Goal: Book appointment/travel/reservation

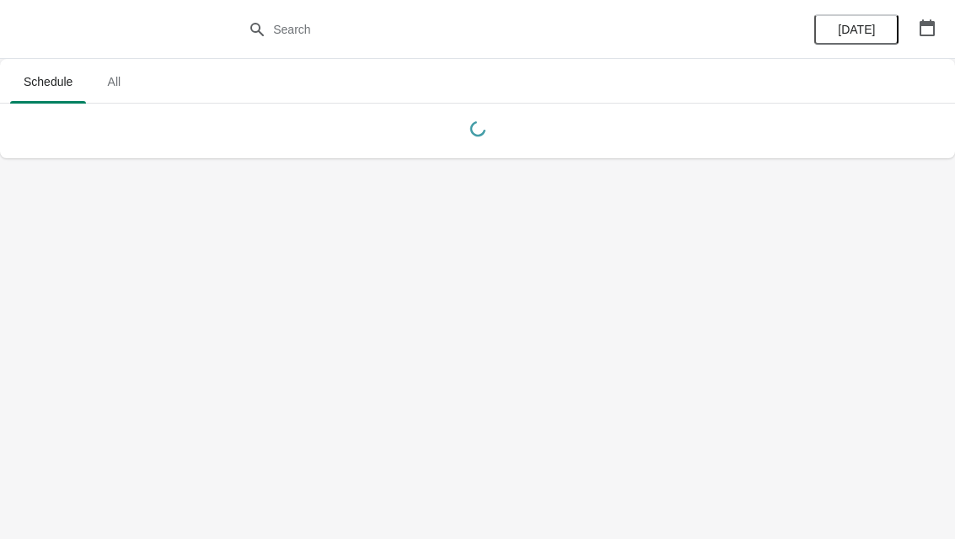
click at [919, 40] on button "button" at bounding box center [927, 28] width 30 height 30
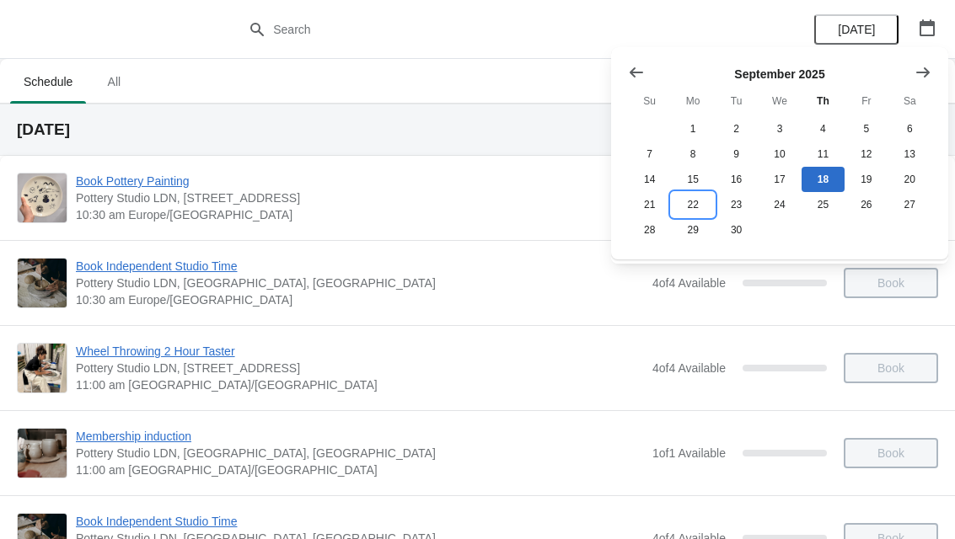
click at [683, 209] on button "22" at bounding box center [692, 204] width 43 height 25
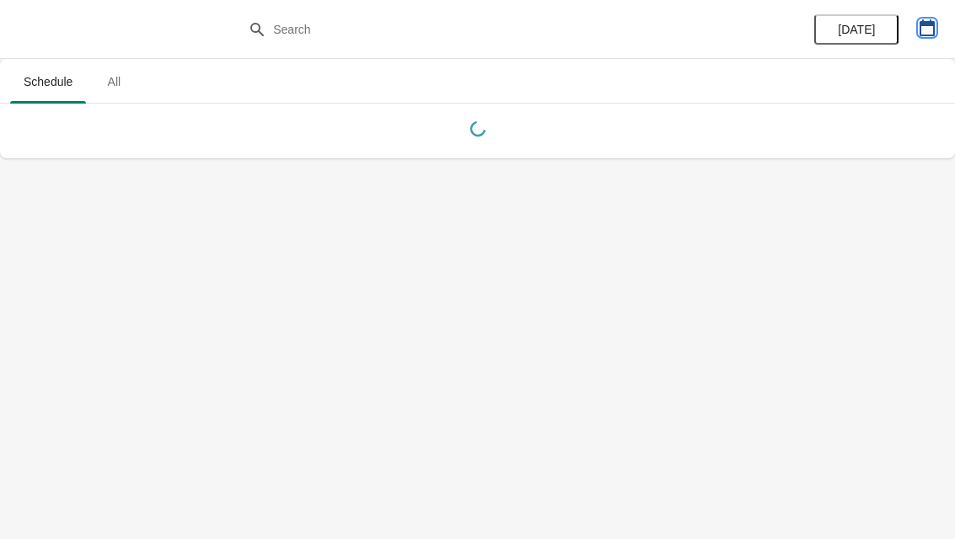
click at [921, 33] on icon "button" at bounding box center [927, 27] width 17 height 17
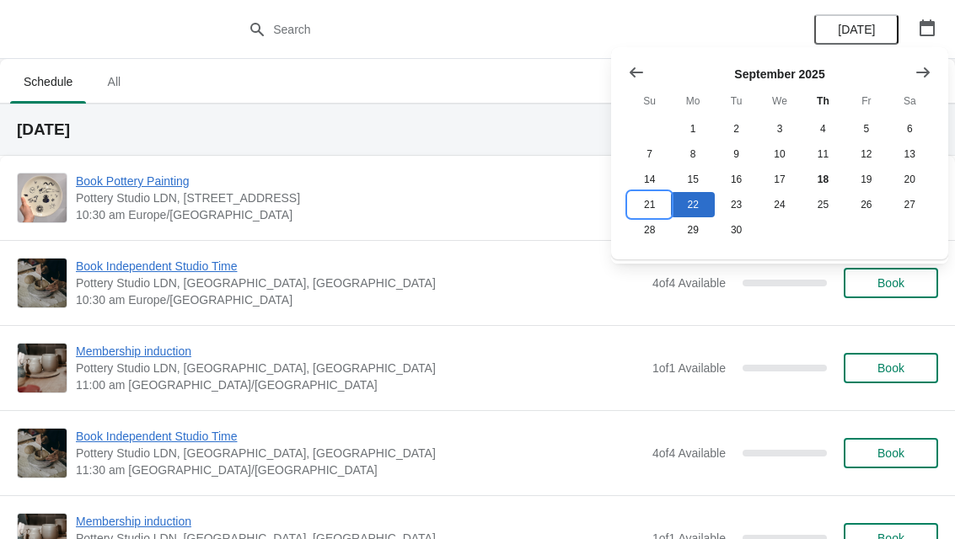
click at [642, 212] on button "21" at bounding box center [649, 204] width 43 height 25
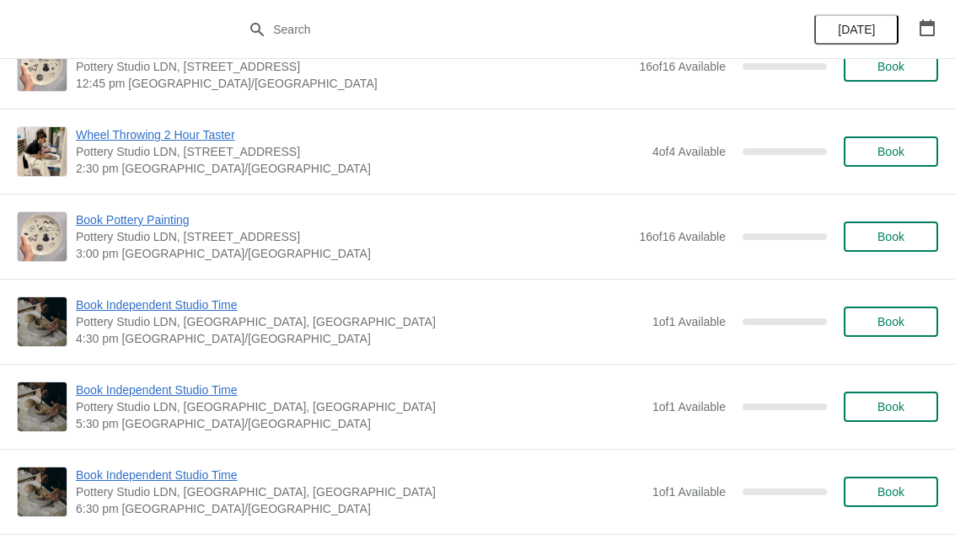
scroll to position [303, 0]
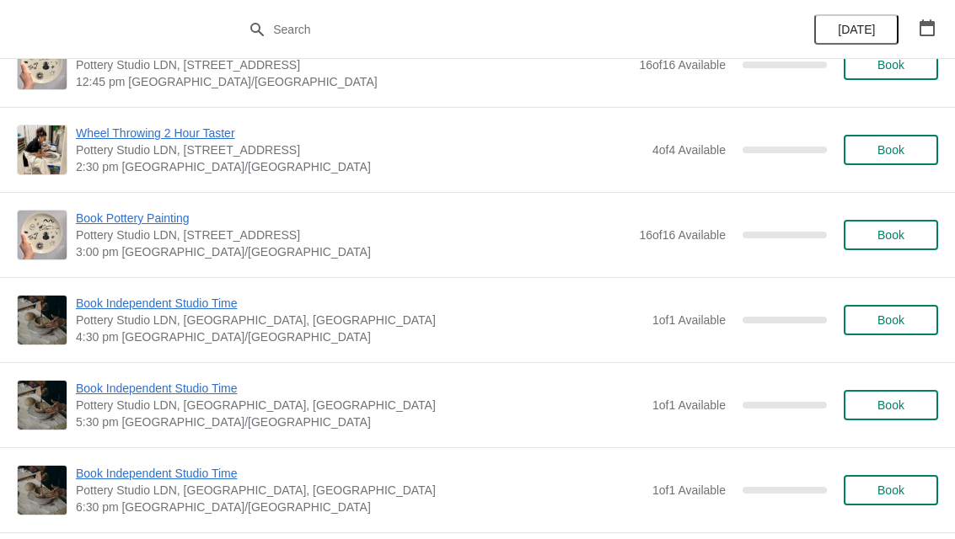
click at [876, 243] on button "Book" at bounding box center [891, 235] width 94 height 30
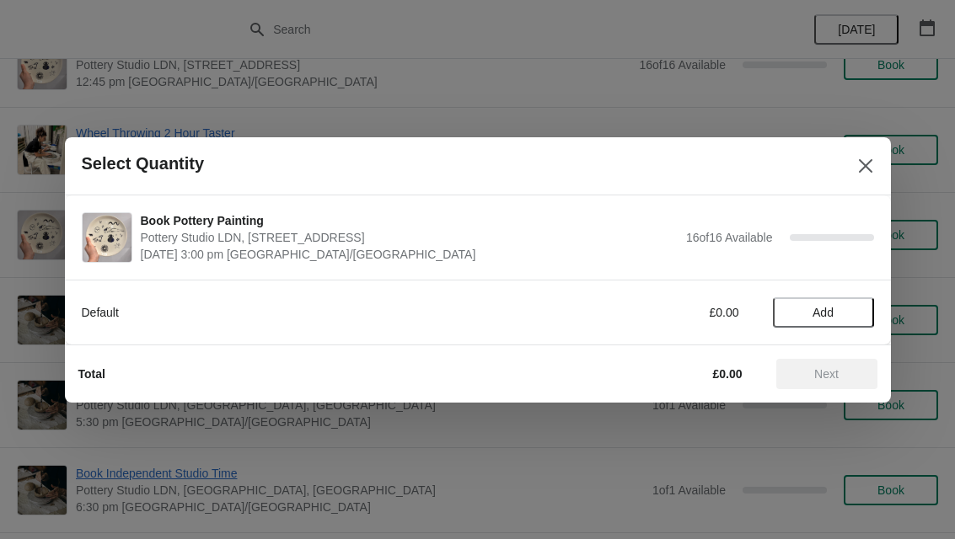
click at [828, 308] on span "Add" at bounding box center [822, 312] width 21 height 13
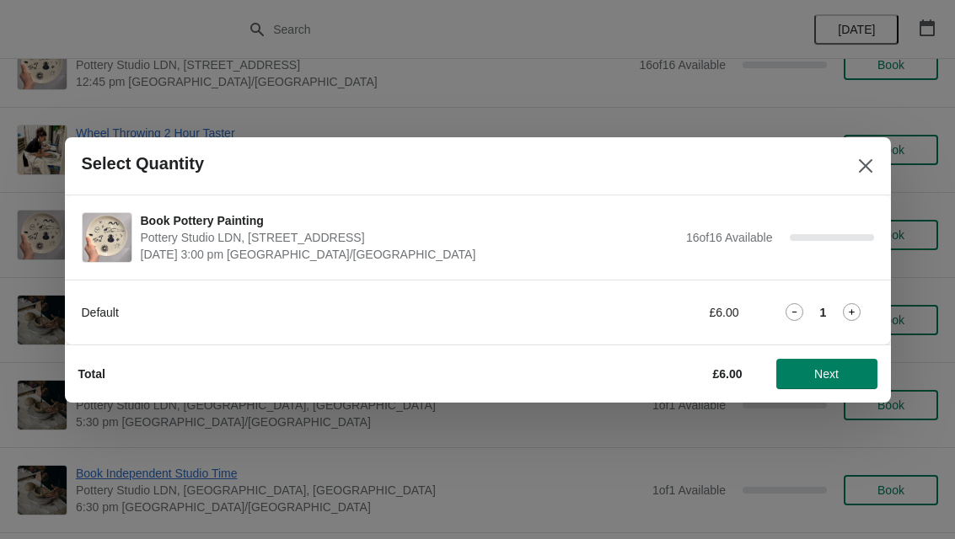
click at [860, 312] on icon at bounding box center [852, 312] width 18 height 18
click at [860, 311] on icon at bounding box center [852, 312] width 18 height 18
click at [857, 309] on icon at bounding box center [852, 312] width 18 height 18
click at [831, 376] on span "Next" at bounding box center [826, 373] width 24 height 13
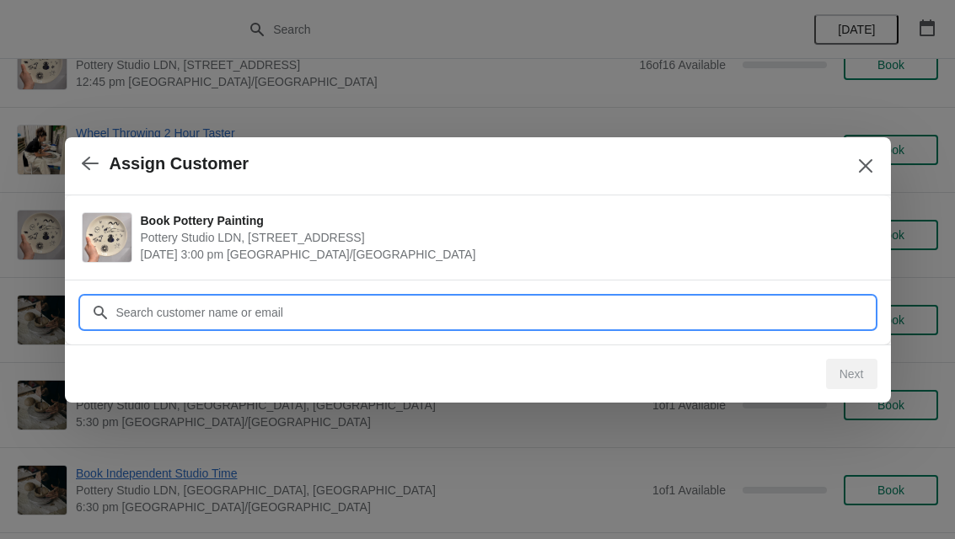
click at [394, 314] on input "Customer" at bounding box center [494, 312] width 758 height 30
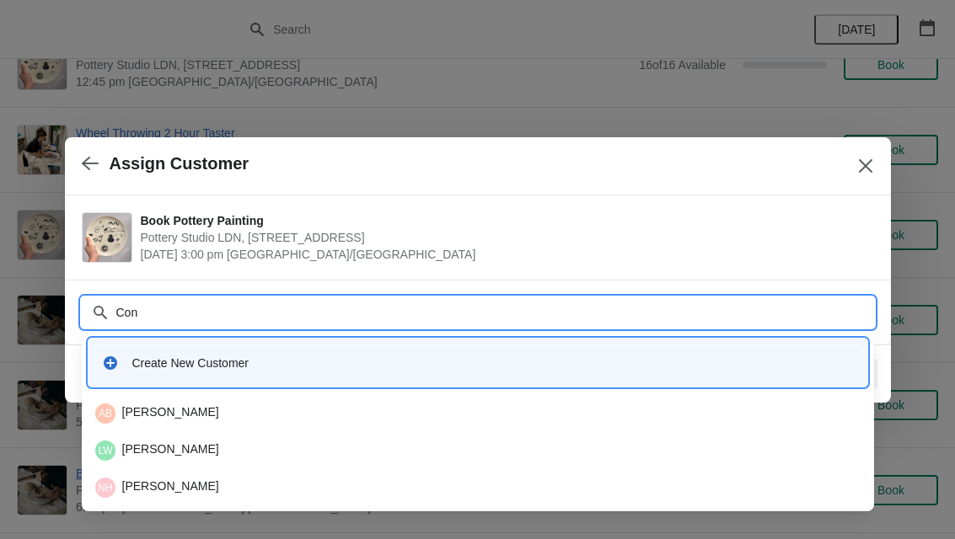
type input "Conn"
click at [138, 363] on div "Create New Customer" at bounding box center [492, 363] width 721 height 17
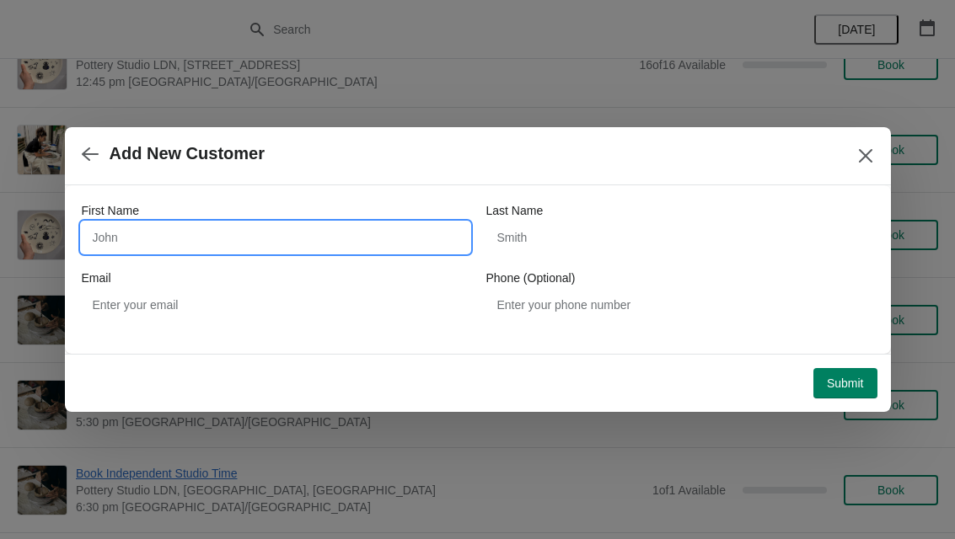
click at [126, 240] on input "First Name" at bounding box center [276, 237] width 388 height 30
type input "[PERSON_NAME]"
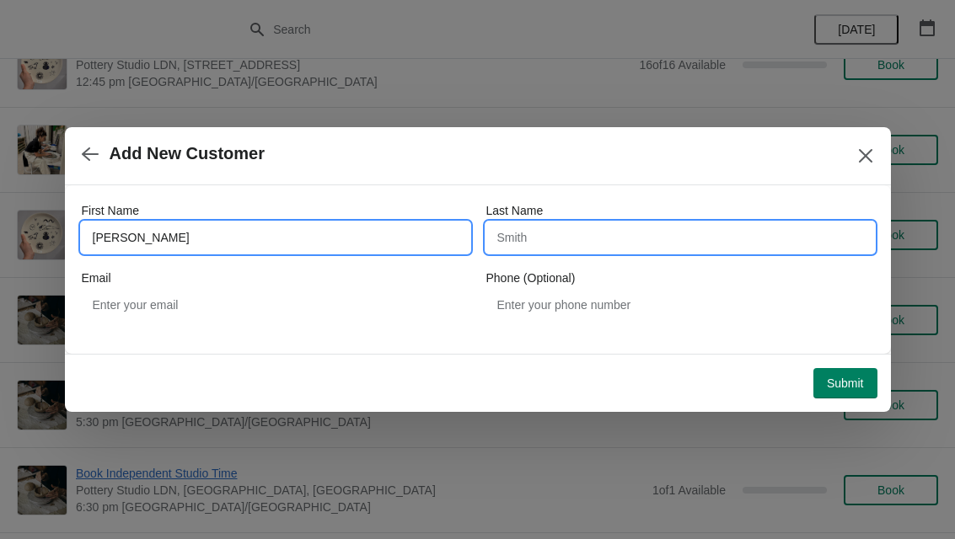
click at [557, 244] on input "Last Name" at bounding box center [680, 237] width 388 height 30
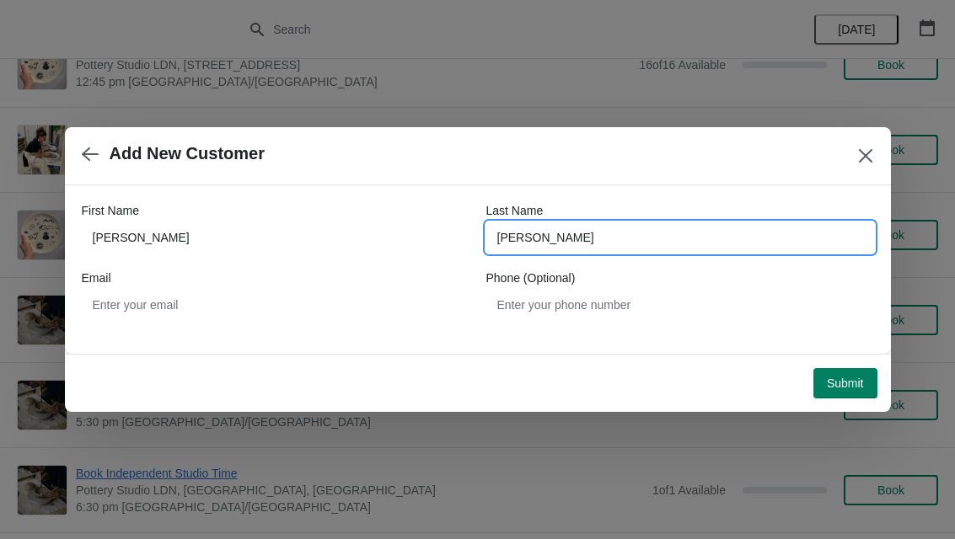
type input "[PERSON_NAME]"
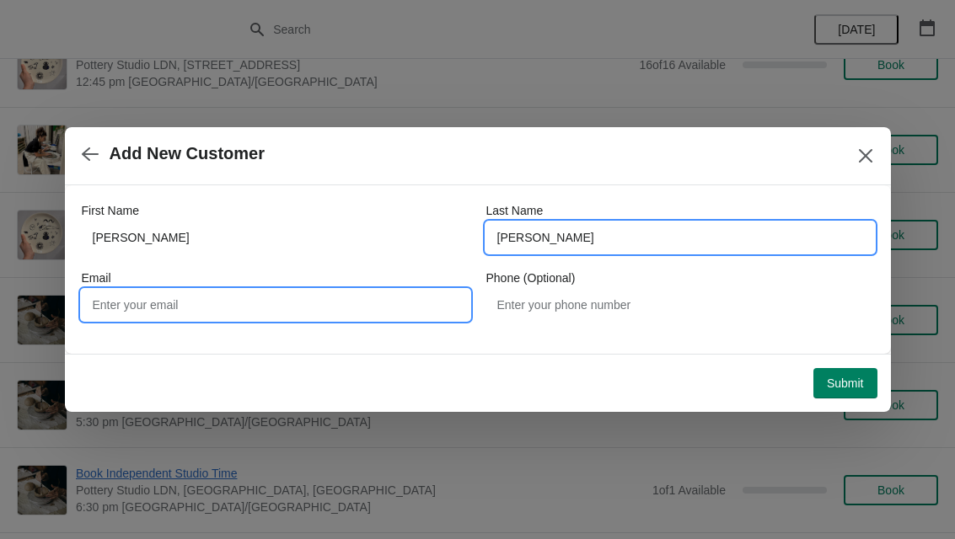
click at [104, 302] on input "Email" at bounding box center [276, 305] width 388 height 30
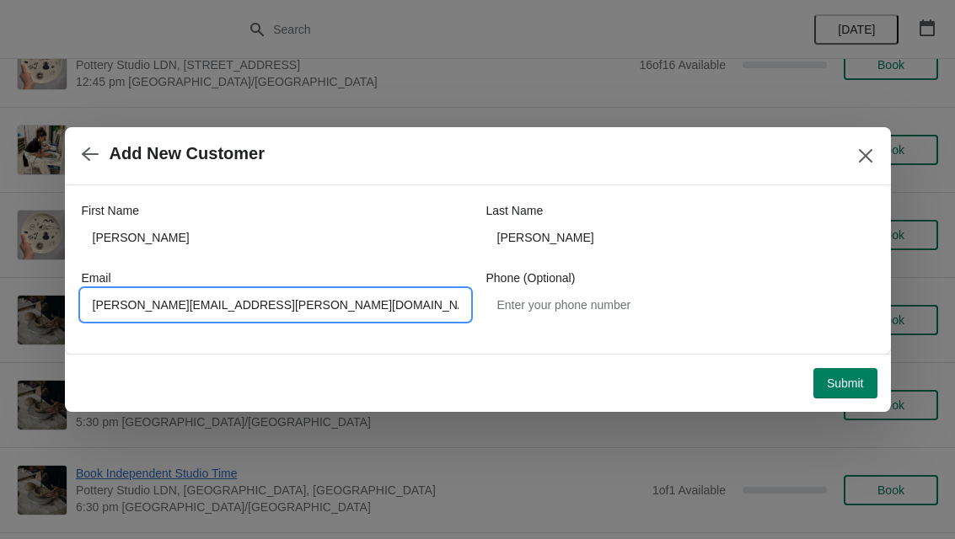
type input "[PERSON_NAME][EMAIL_ADDRESS][PERSON_NAME][DOMAIN_NAME]"
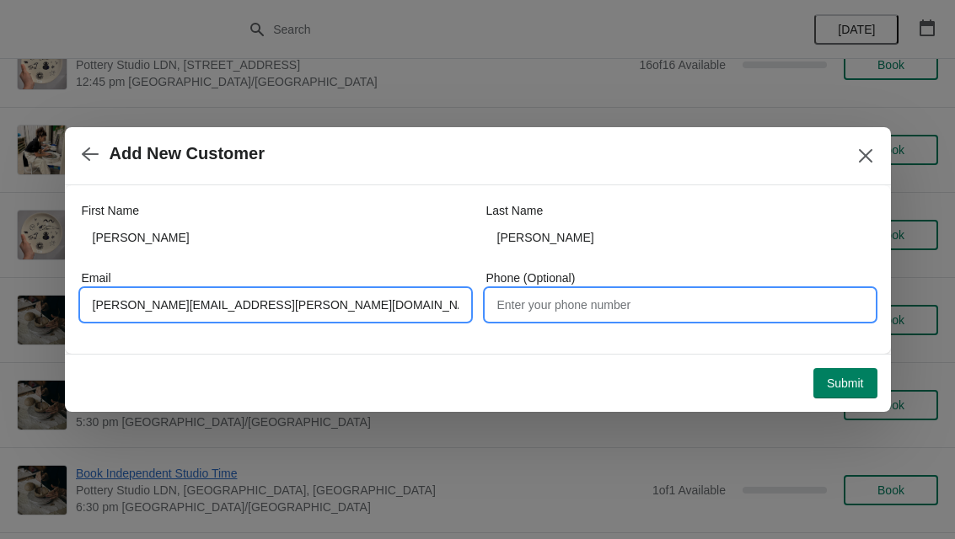
click at [597, 316] on input "Phone (Optional)" at bounding box center [680, 305] width 388 height 30
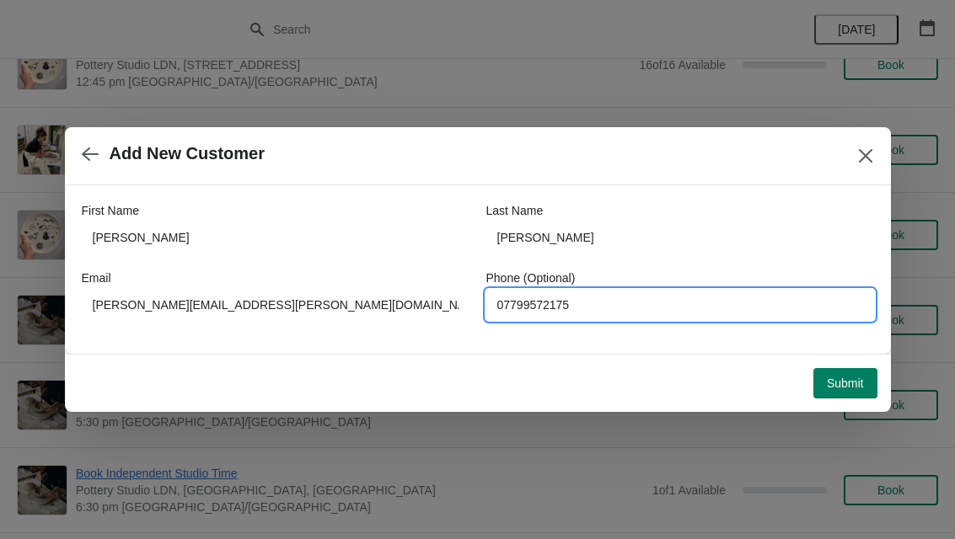
type input "07799572175"
click at [821, 385] on button "Submit" at bounding box center [845, 383] width 64 height 30
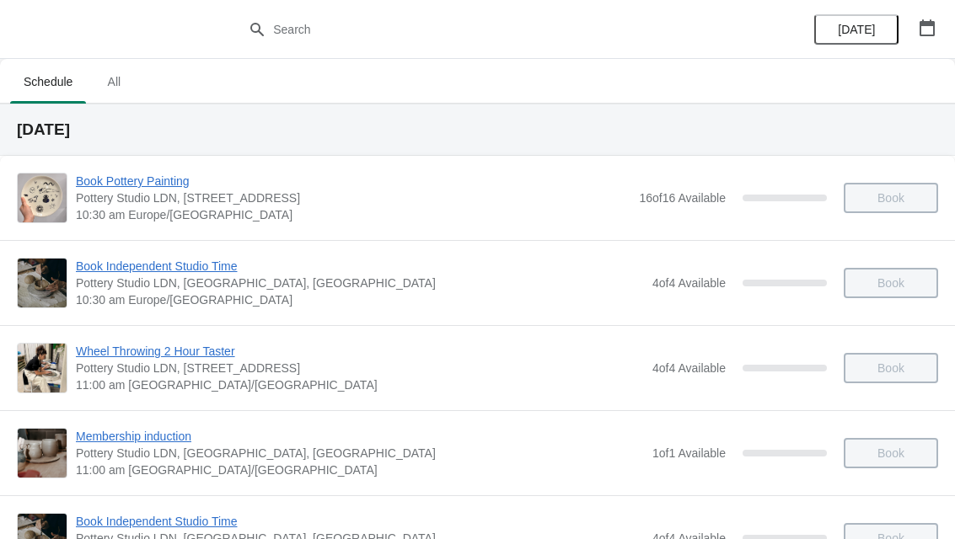
click at [924, 32] on icon "button" at bounding box center [927, 27] width 17 height 17
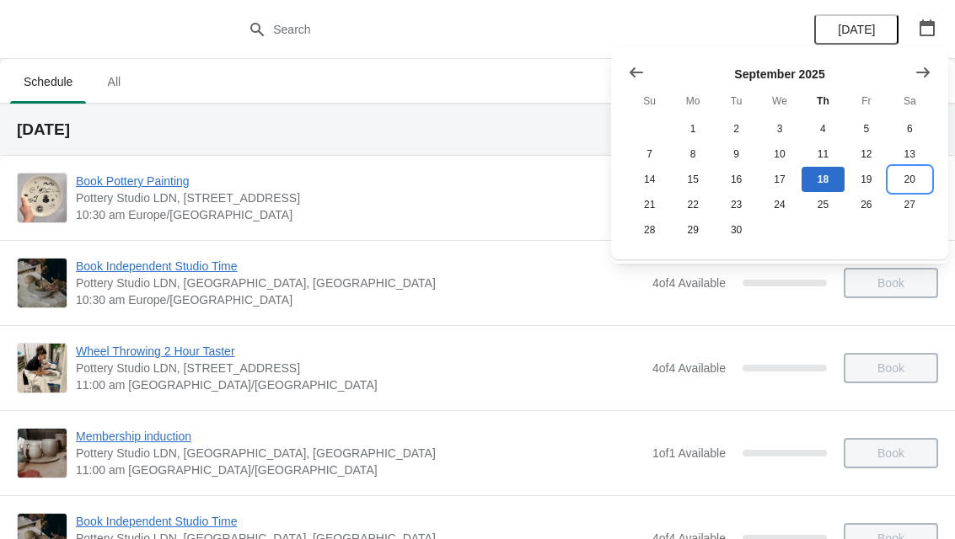
click at [912, 189] on button "20" at bounding box center [909, 179] width 43 height 25
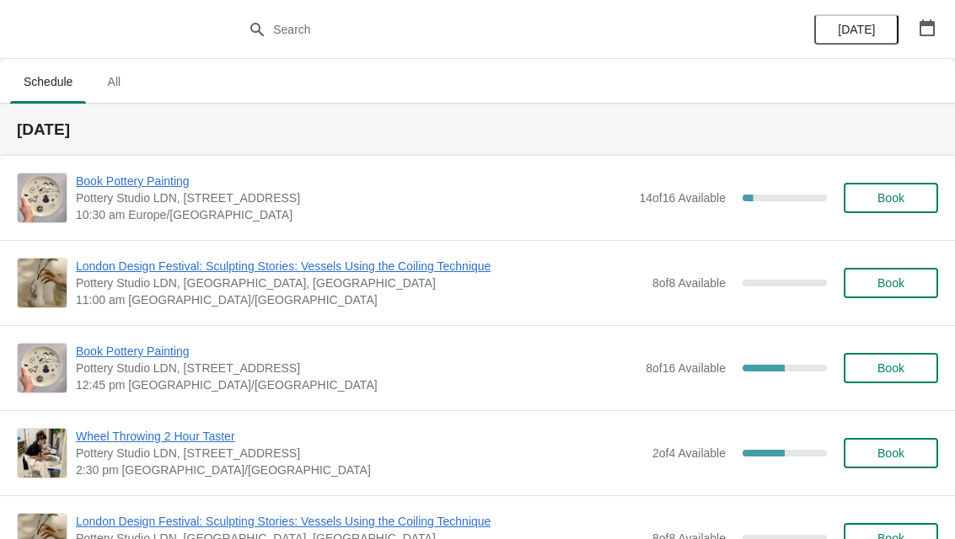
click at [915, 30] on button "button" at bounding box center [927, 28] width 30 height 30
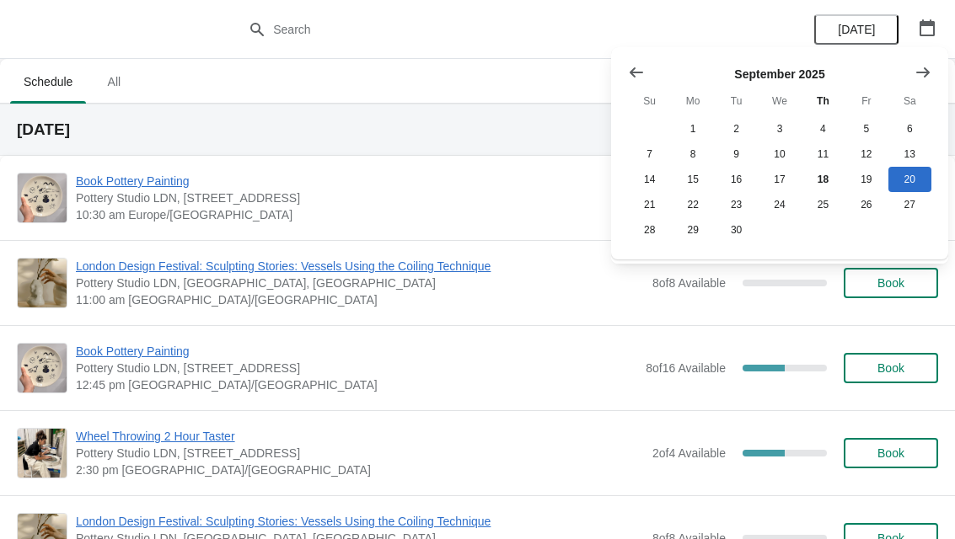
click at [927, 72] on icon "Show next month, October 2025" at bounding box center [922, 72] width 13 height 10
click at [911, 126] on button "4" at bounding box center [909, 128] width 43 height 25
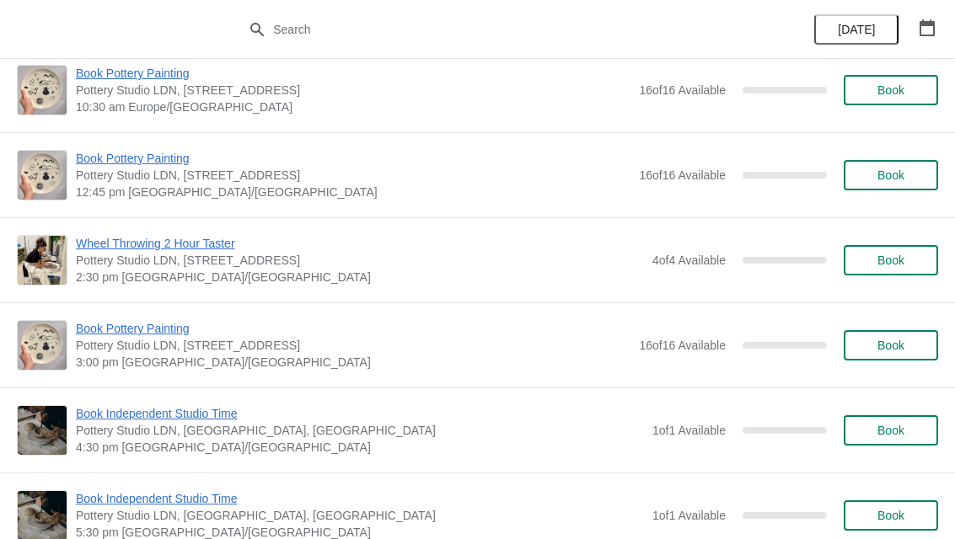
scroll to position [111, 0]
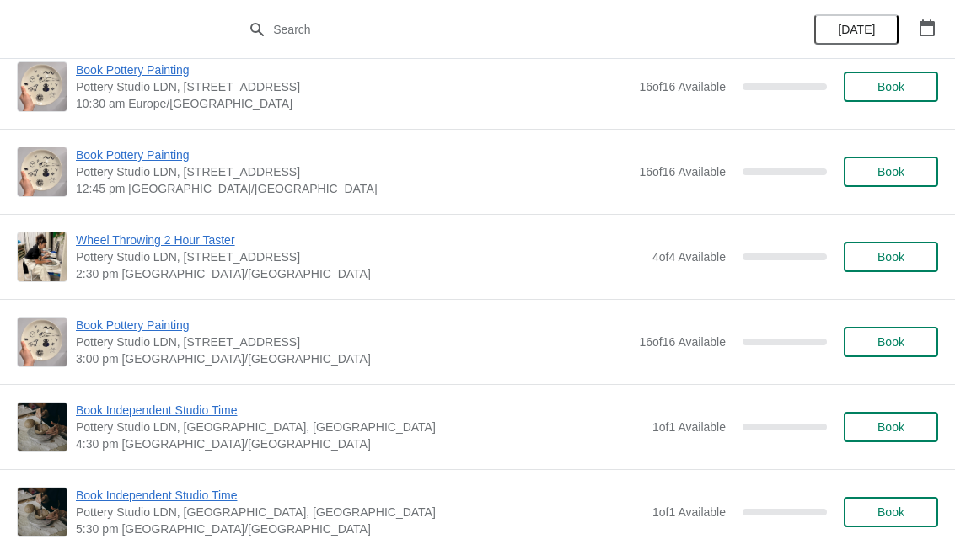
click at [892, 346] on span "Book" at bounding box center [890, 341] width 27 height 13
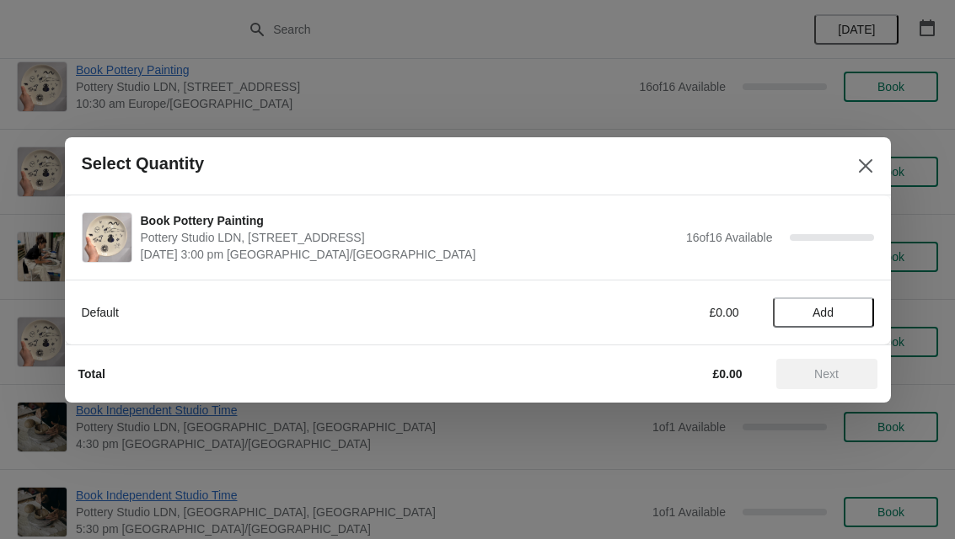
click at [819, 313] on span "Add" at bounding box center [822, 312] width 21 height 13
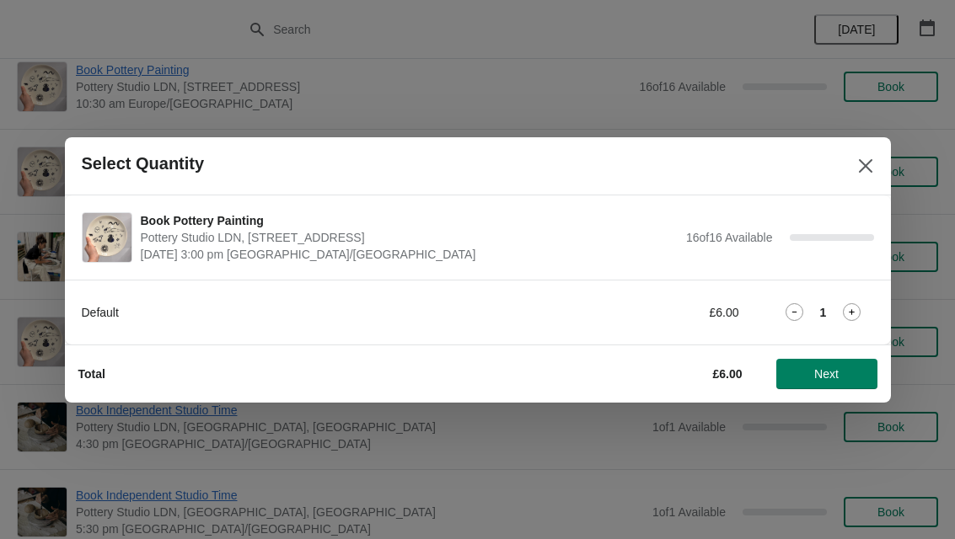
click at [855, 311] on icon at bounding box center [852, 312] width 18 height 18
click at [838, 373] on span "Next" at bounding box center [826, 373] width 24 height 13
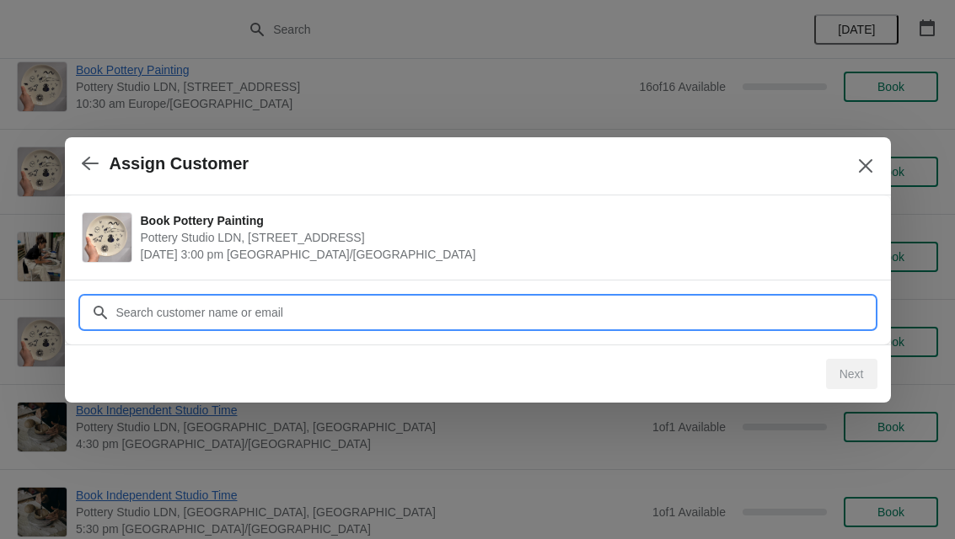
click at [441, 304] on input "Customer" at bounding box center [494, 312] width 758 height 30
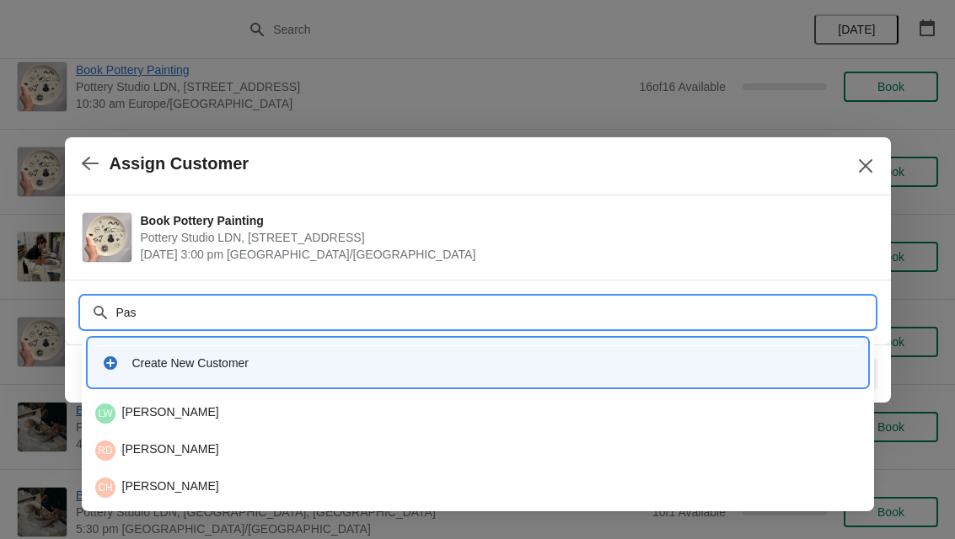
type input "Pasc"
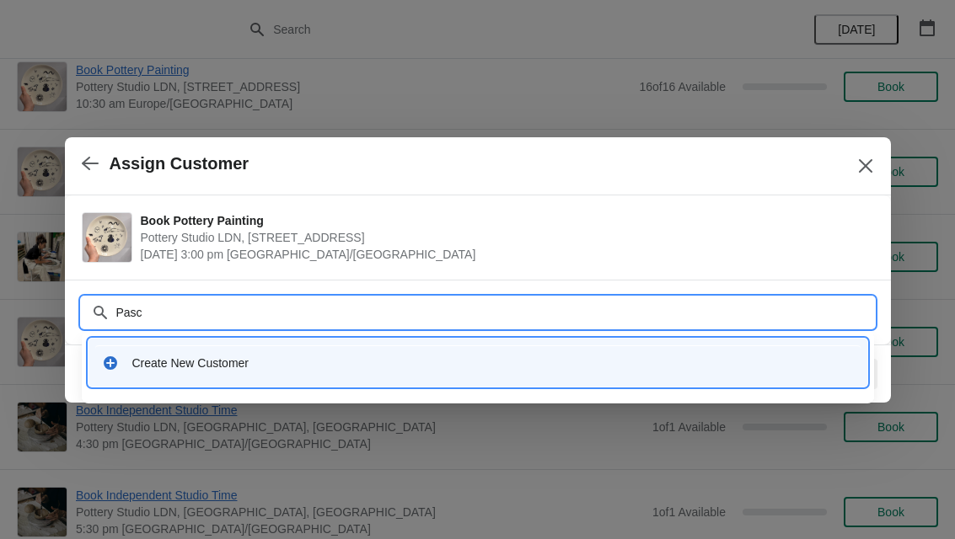
click at [249, 352] on div "Create New Customer" at bounding box center [477, 363] width 765 height 35
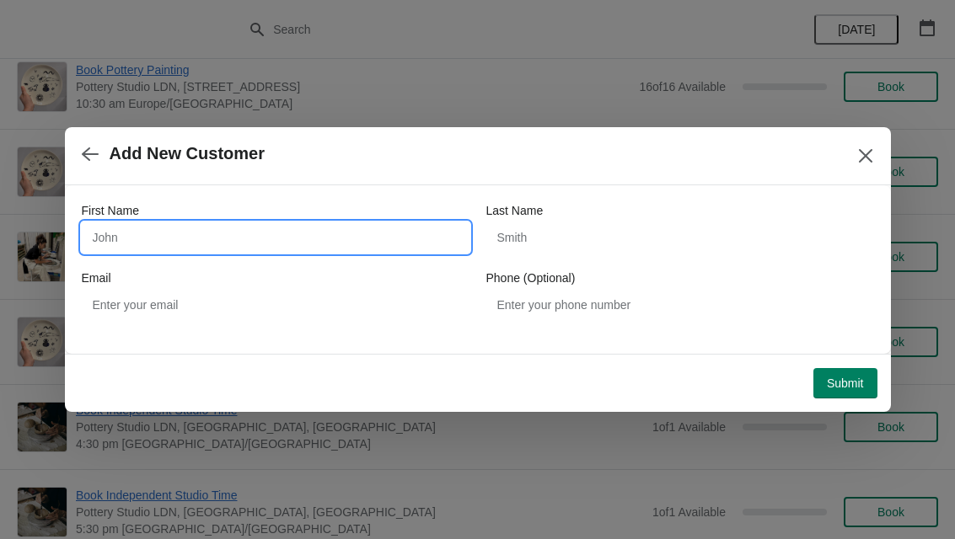
click at [283, 229] on input "First Name" at bounding box center [276, 237] width 388 height 30
type input "Pascaline"
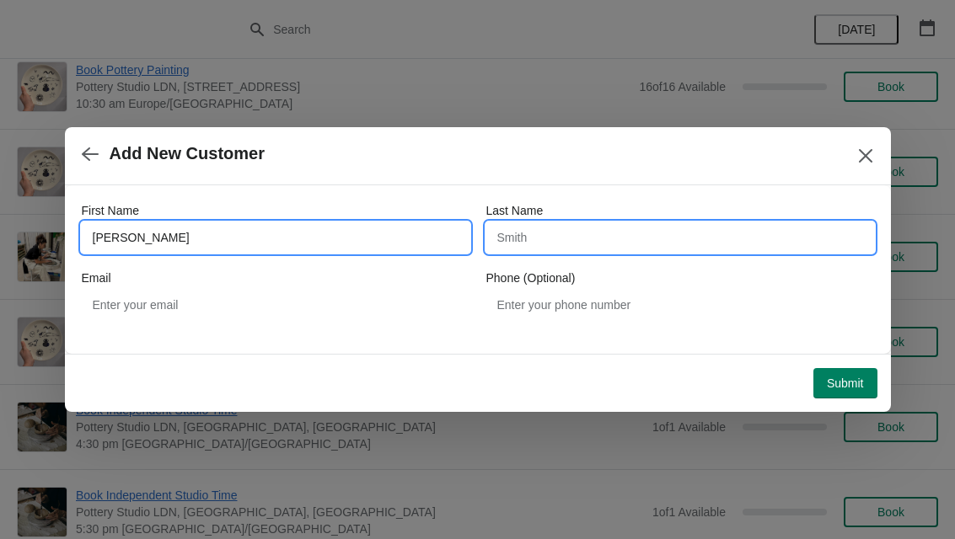
click at [640, 237] on input "Last Name" at bounding box center [680, 237] width 388 height 30
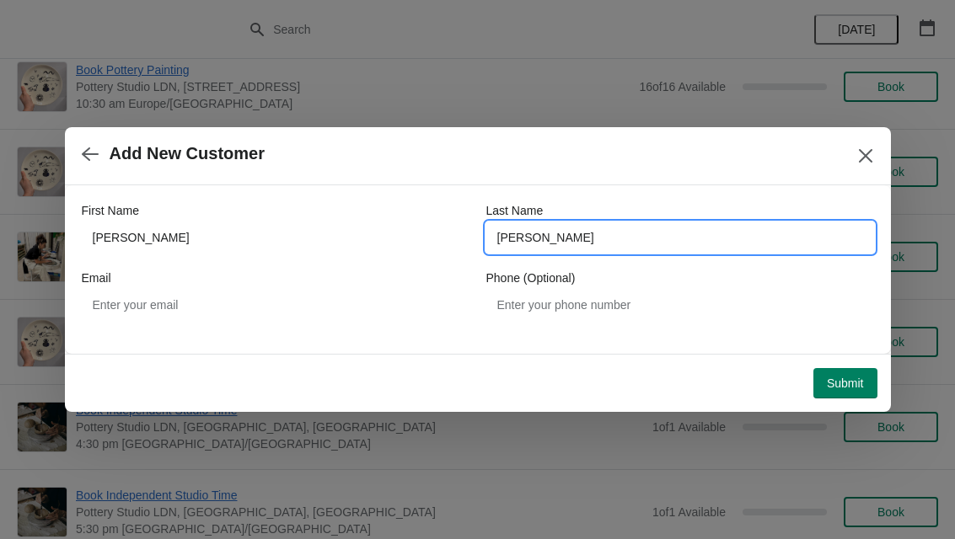
type input "Baumann"
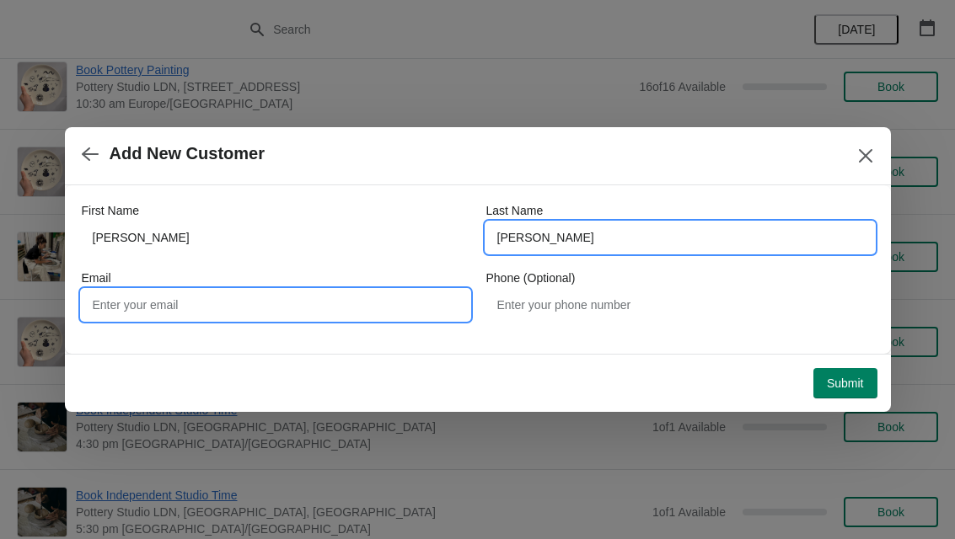
click at [314, 300] on input "Email" at bounding box center [276, 305] width 388 height 30
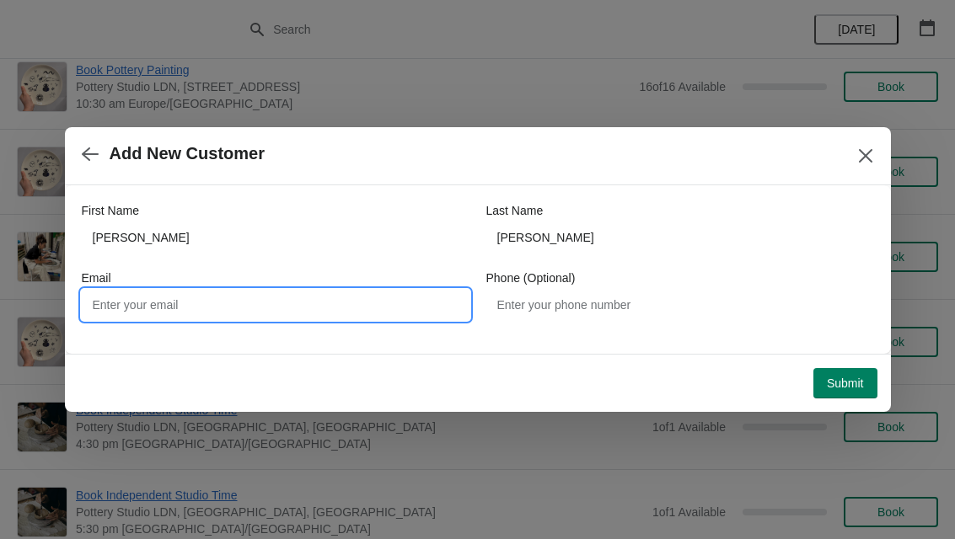
type input "P"
type input "pasca-du-06@hotmail.fr"
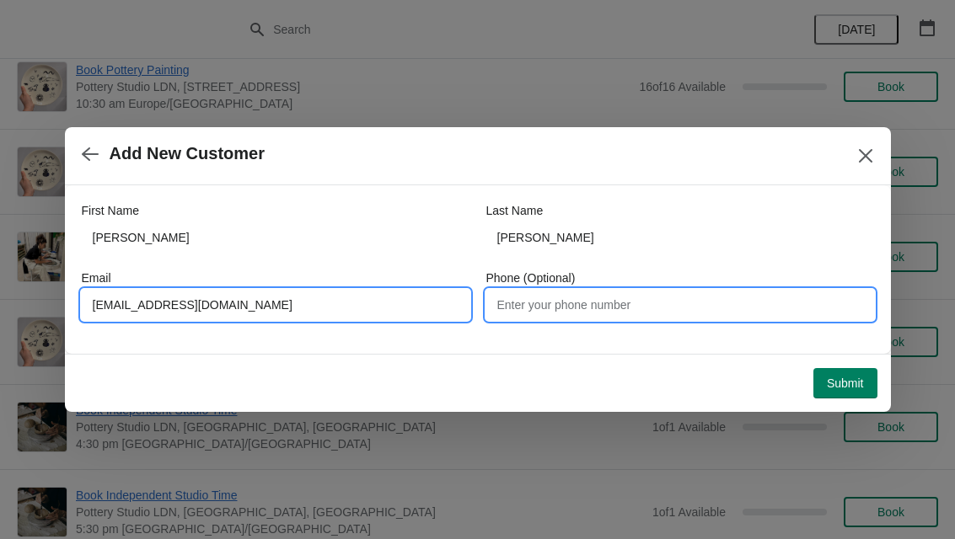
click at [671, 308] on input "Phone (Optional)" at bounding box center [680, 305] width 388 height 30
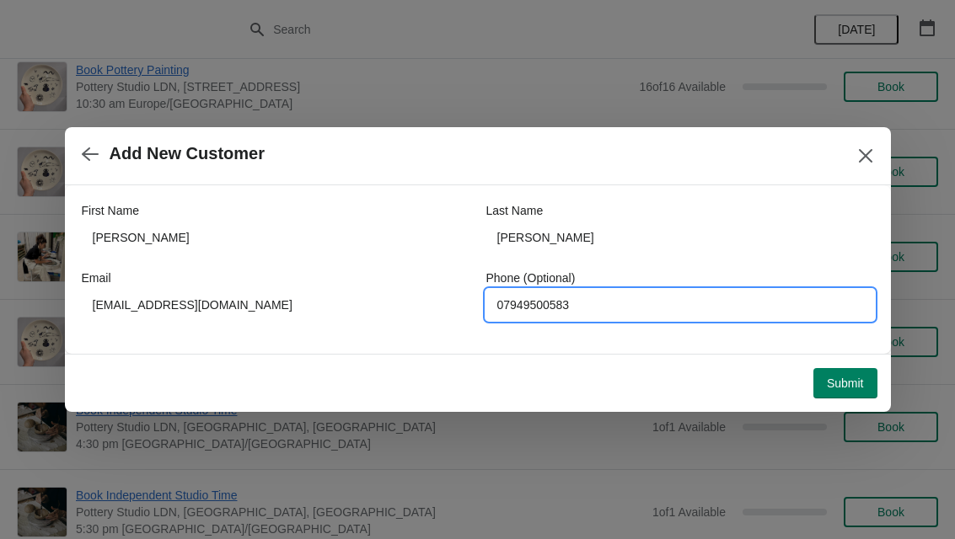
type input "07949500583"
click at [851, 377] on span "Submit" at bounding box center [845, 383] width 37 height 13
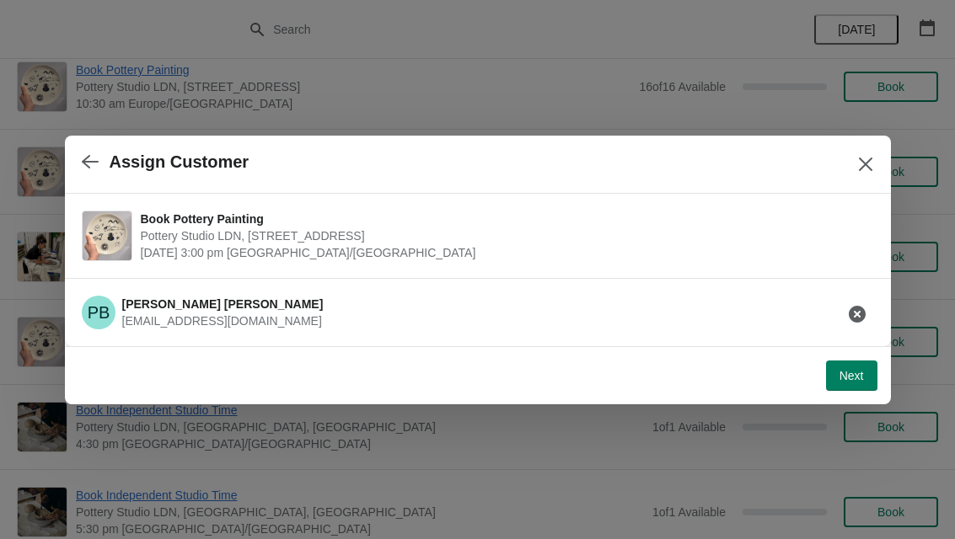
click at [853, 375] on span "Next" at bounding box center [851, 375] width 24 height 13
select select "Yes"
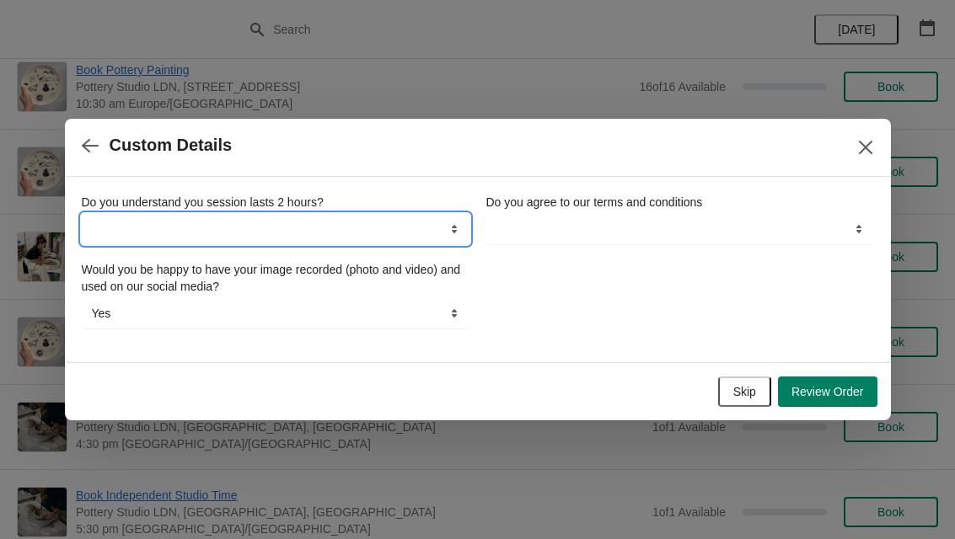
click at [378, 228] on select "Yes" at bounding box center [276, 229] width 388 height 30
select select "Yes"
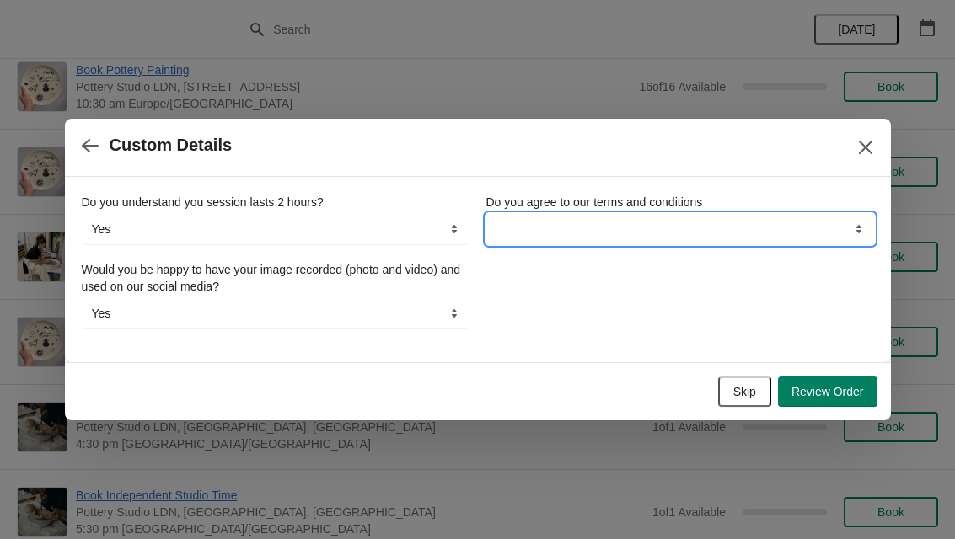
click at [654, 222] on select "Yes" at bounding box center [680, 229] width 388 height 30
select select "Yes"
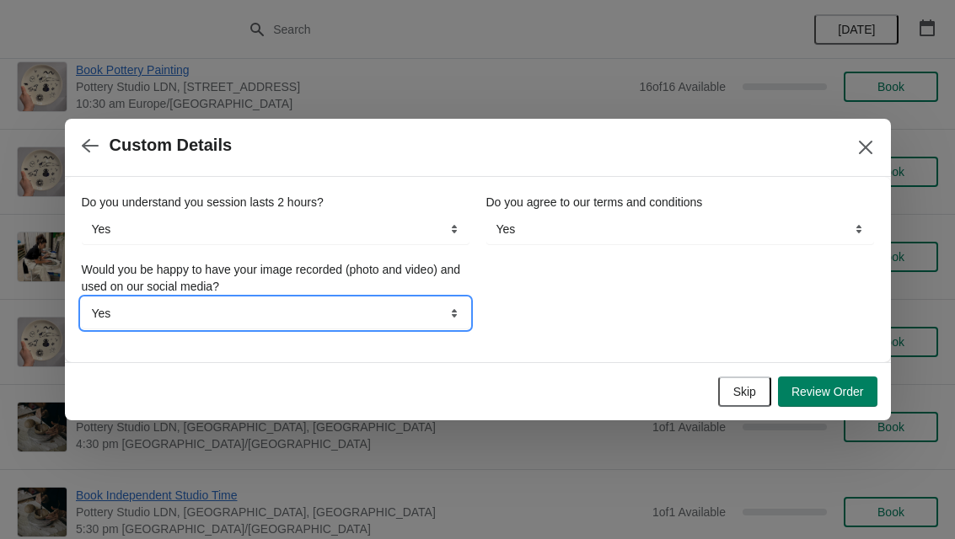
click at [311, 313] on select "Yes No" at bounding box center [276, 313] width 388 height 30
click at [454, 311] on select "Yes No" at bounding box center [276, 313] width 388 height 30
select select "No"
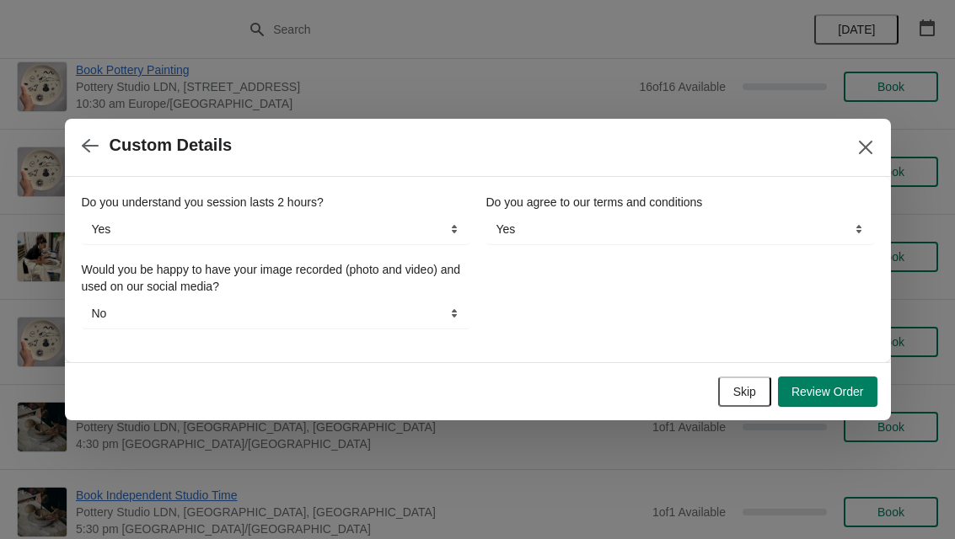
click at [845, 391] on span "Review Order" at bounding box center [827, 391] width 72 height 13
